Goal: Transaction & Acquisition: Purchase product/service

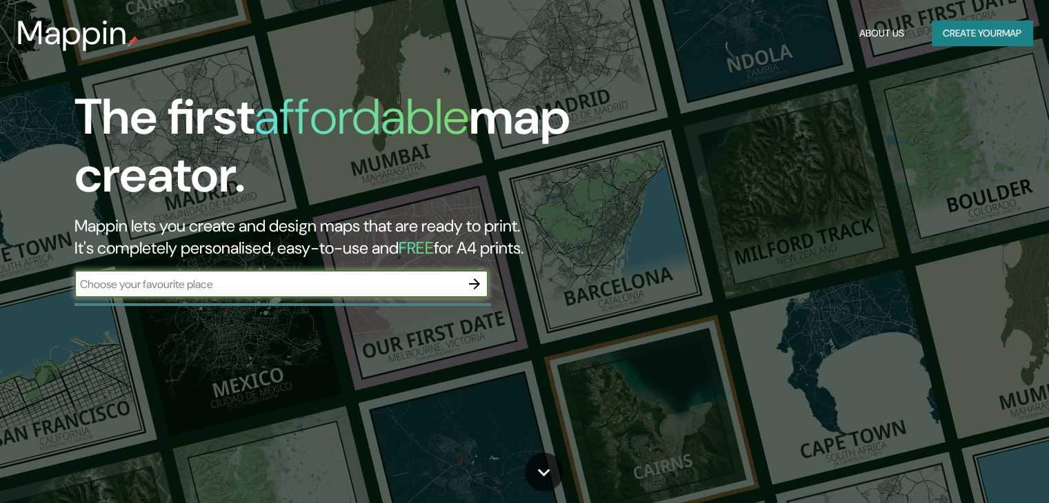
click at [283, 281] on input "text" at bounding box center [267, 284] width 386 height 16
click at [399, 287] on input "text" at bounding box center [267, 284] width 386 height 16
type input "PEREIRA [GEOGRAPHIC_DATA]"
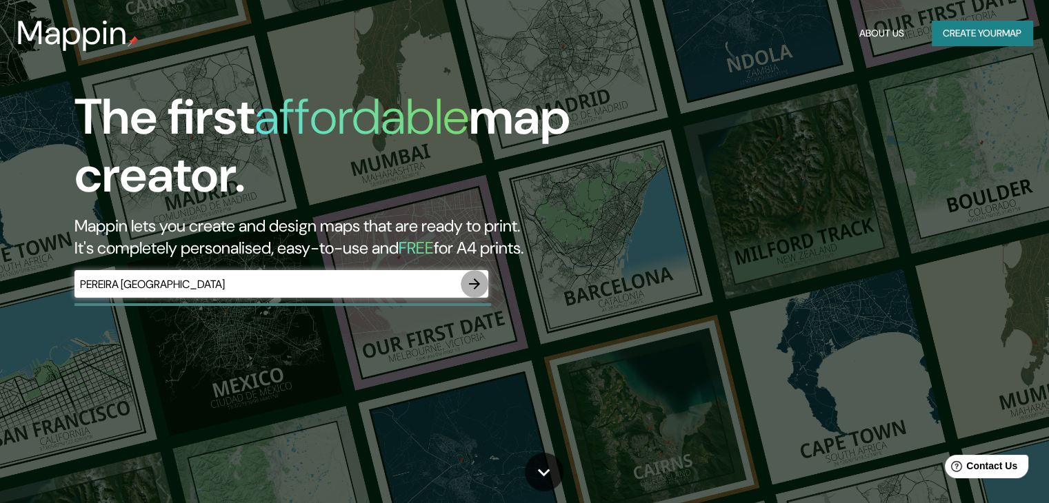
click at [483, 281] on button "button" at bounding box center [475, 284] width 28 height 28
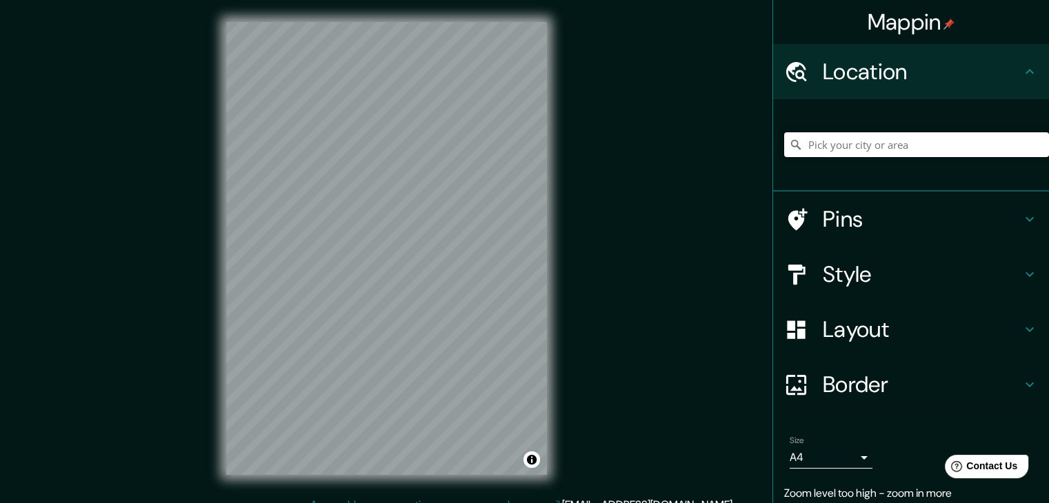
click at [898, 145] on input "Pick your city or area" at bounding box center [916, 144] width 265 height 25
click at [882, 144] on input "Pick your city or area" at bounding box center [916, 144] width 265 height 25
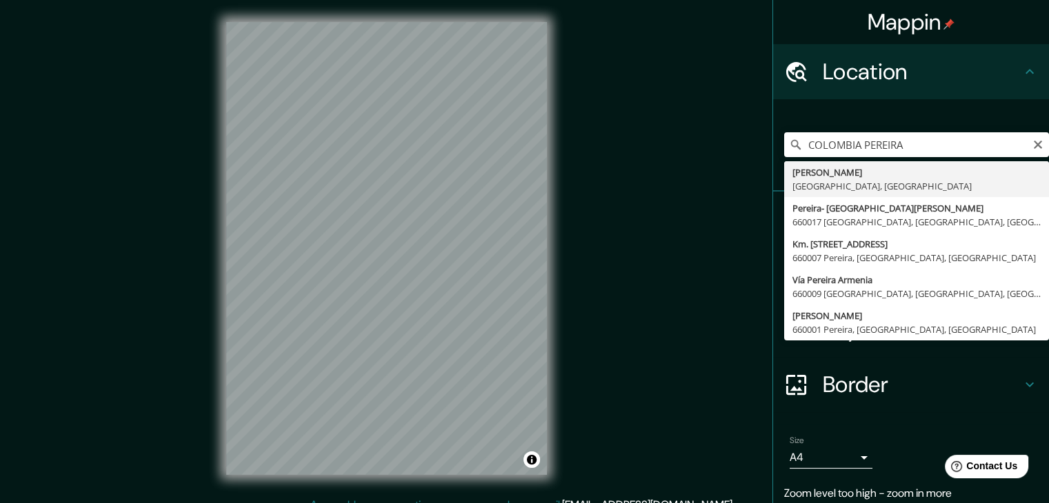
type input "[PERSON_NAME], [GEOGRAPHIC_DATA], [GEOGRAPHIC_DATA]"
